Goal: Task Accomplishment & Management: Manage account settings

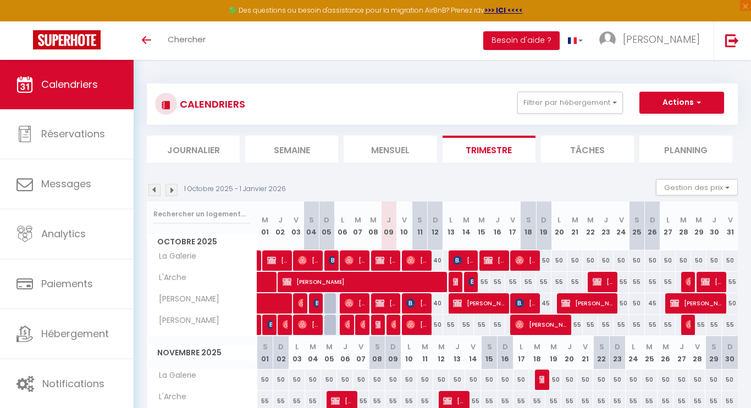
click at [381, 326] on div at bounding box center [376, 325] width 15 height 21
click at [376, 329] on span "[PERSON_NAME] *" at bounding box center [377, 324] width 5 height 21
click at [0, 0] on div at bounding box center [0, 0] width 0 height 0
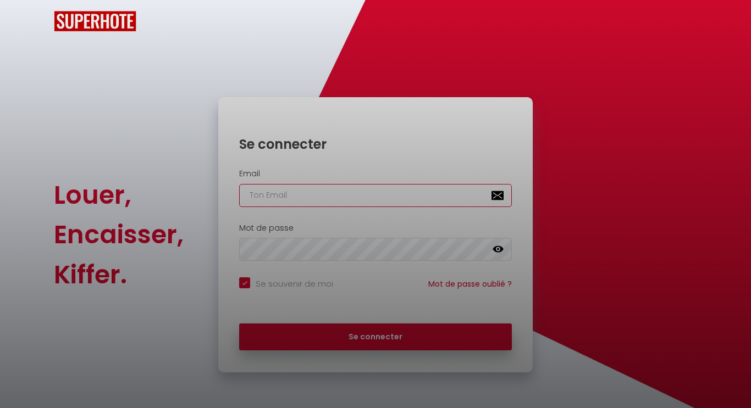
type input "[EMAIL_ADDRESS][DOMAIN_NAME]"
checkbox input "true"
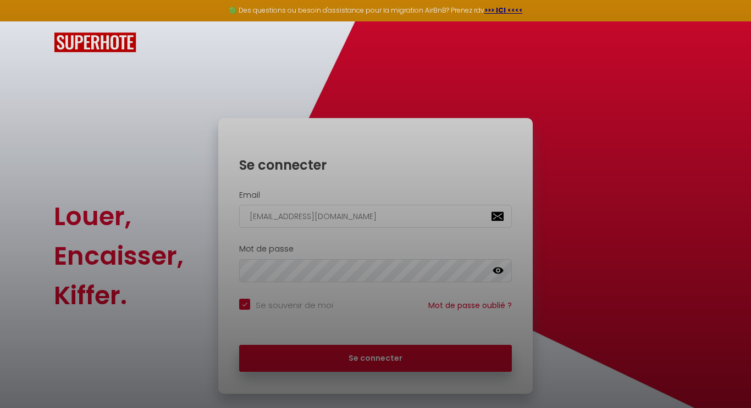
scroll to position [19, 0]
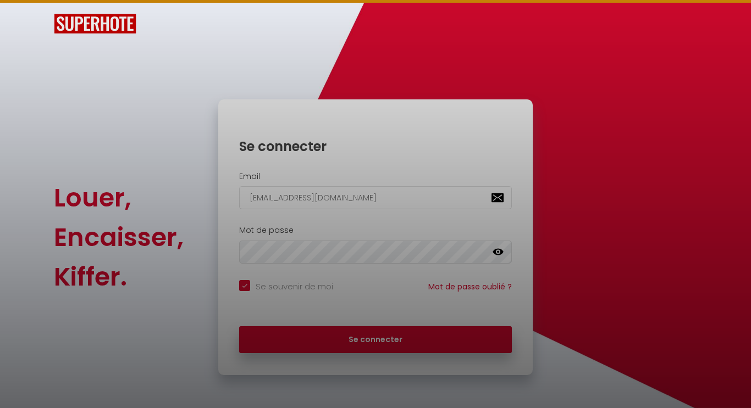
click at [348, 344] on div at bounding box center [375, 204] width 751 height 408
click at [379, 336] on div at bounding box center [375, 204] width 751 height 408
click at [404, 334] on div at bounding box center [375, 204] width 751 height 408
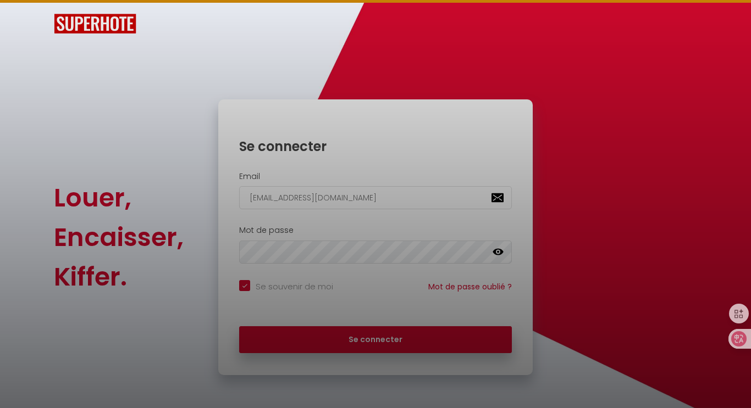
click at [357, 331] on div at bounding box center [375, 204] width 751 height 408
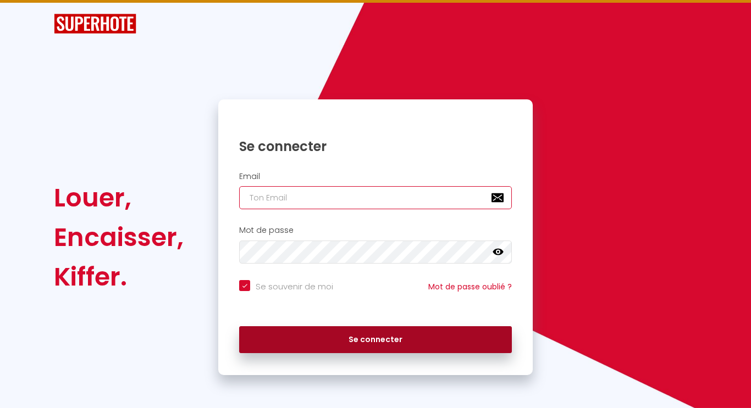
type input "[EMAIL_ADDRESS][DOMAIN_NAME]"
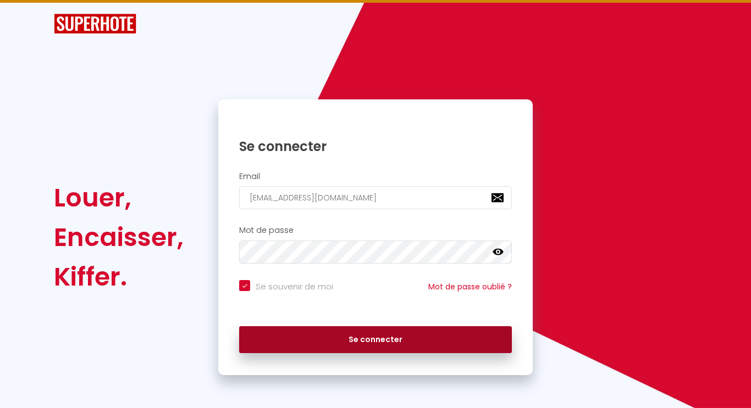
click at [359, 340] on button "Se connecter" at bounding box center [375, 339] width 273 height 27
checkbox input "true"
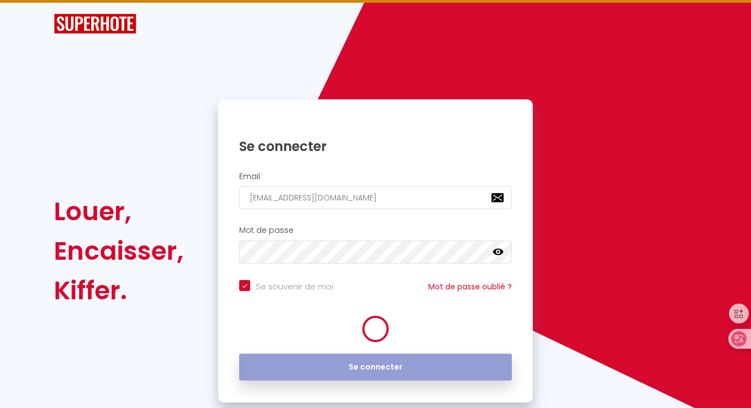
scroll to position [19, 0]
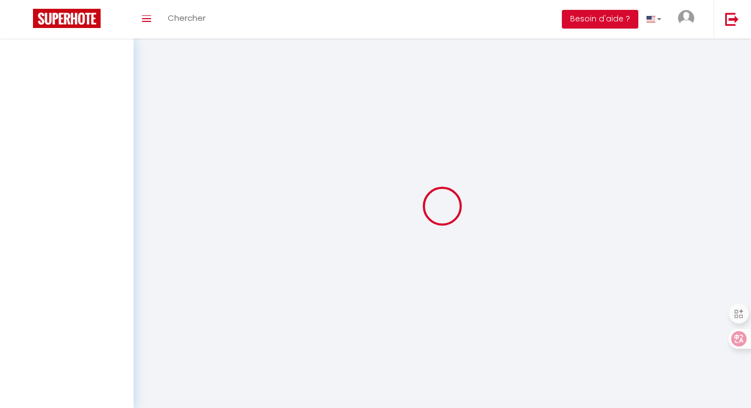
select select
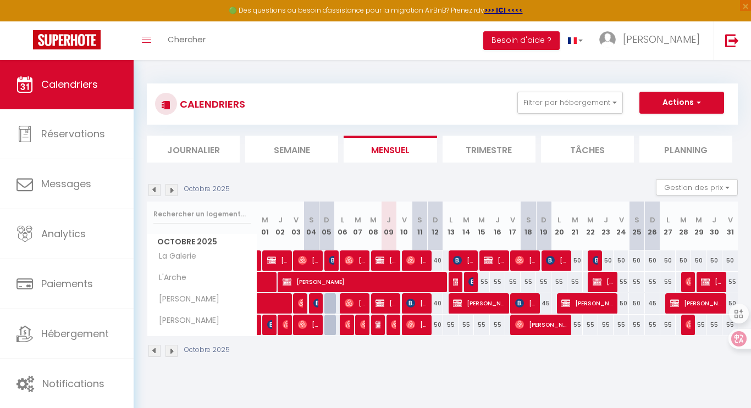
scroll to position [19, 0]
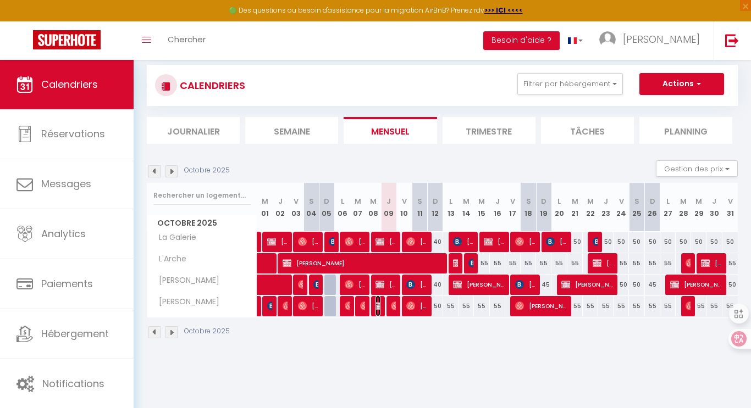
click at [379, 305] on img at bounding box center [379, 306] width 9 height 9
select select "OK"
select select "KO"
select select "0"
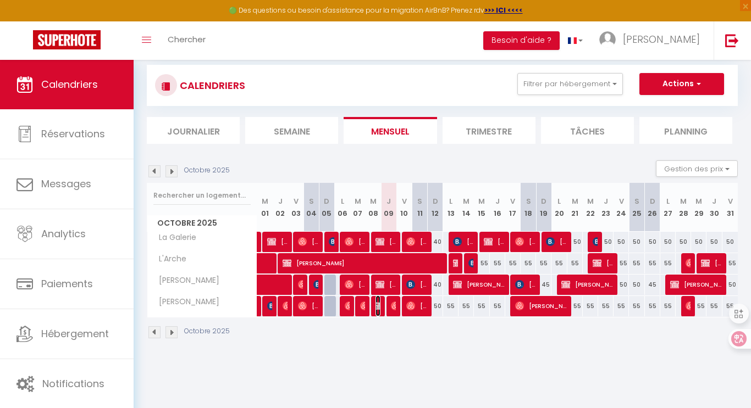
select select "1"
select select
select select "7812"
select select "13382"
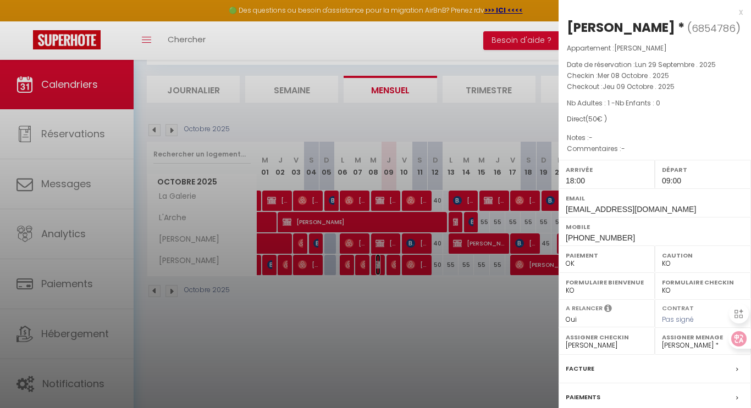
scroll to position [104, 0]
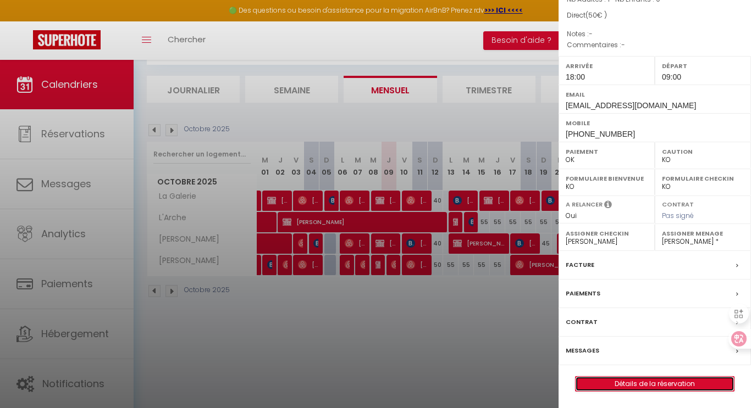
click at [651, 379] on link "Détails de la réservation" at bounding box center [654, 384] width 158 height 14
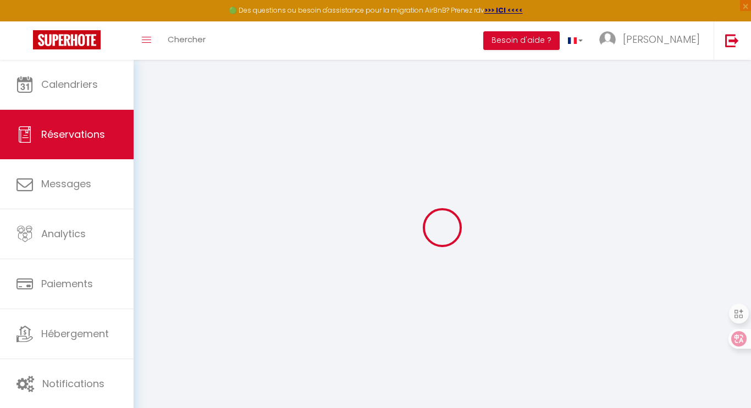
select select
checkbox input "false"
select select
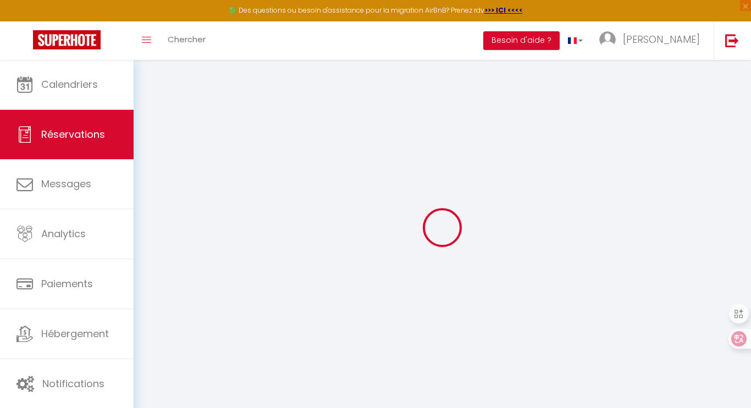
select select
checkbox input "false"
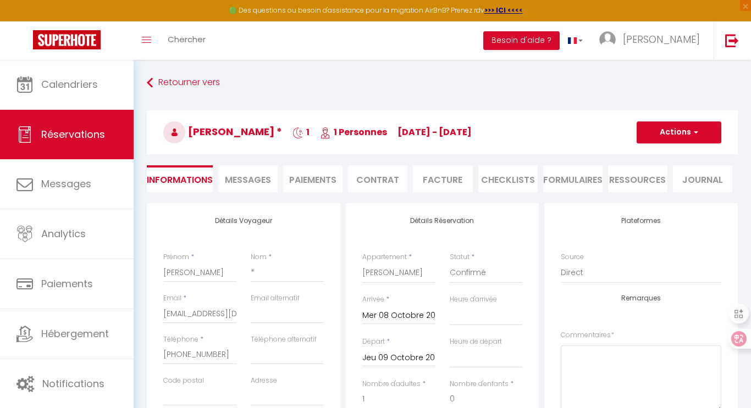
select select
checkbox input "false"
select select
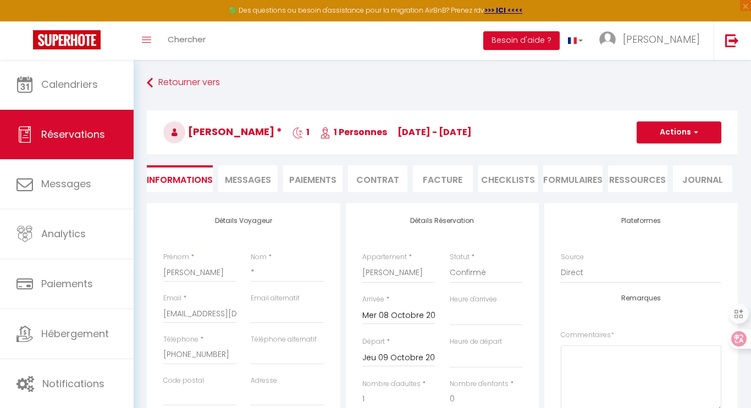
checkbox input "false"
select select "18:00"
select select "09:00"
click at [523, 186] on li "CHECKLISTS" at bounding box center [507, 178] width 59 height 27
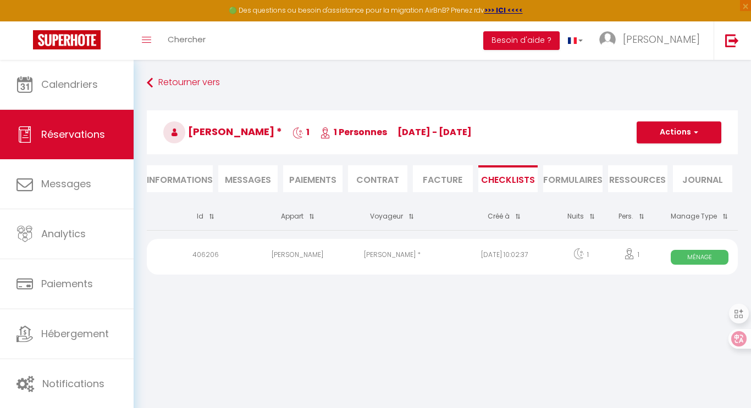
click at [470, 260] on div "[DATE] 10:02:37" at bounding box center [504, 257] width 112 height 36
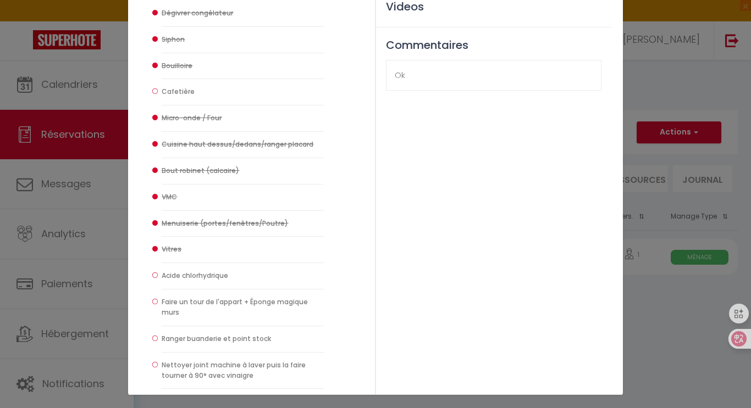
scroll to position [250, 0]
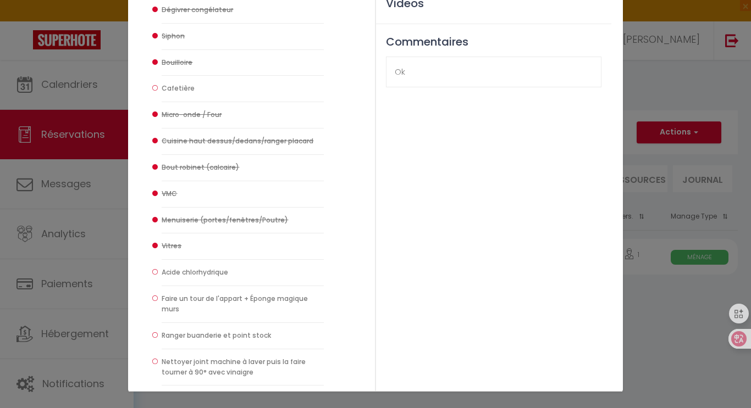
click at [162, 274] on li "Acide chlorhydrique" at bounding box center [243, 273] width 162 height 26
click at [534, 214] on div "Informations client [PERSON_NAME] * [PHONE_NUMBER] [EMAIL_ADDRESS][DOMAIN_NAME]…" at bounding box center [376, 100] width 494 height 584
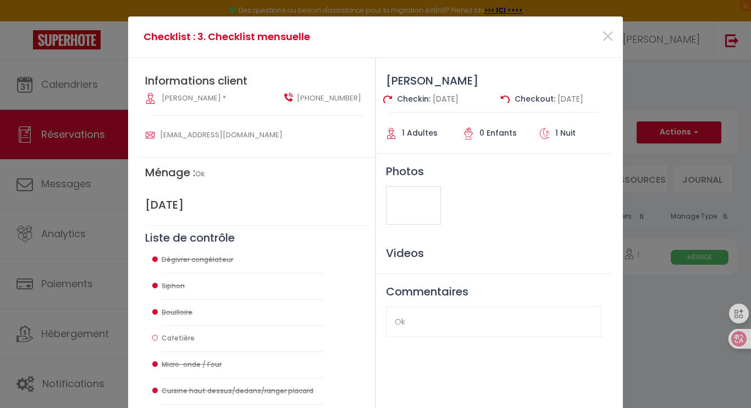
click at [443, 325] on div "Ok" at bounding box center [493, 322] width 215 height 31
click at [611, 40] on span "×" at bounding box center [608, 36] width 14 height 33
